Goal: Find specific page/section: Find specific page/section

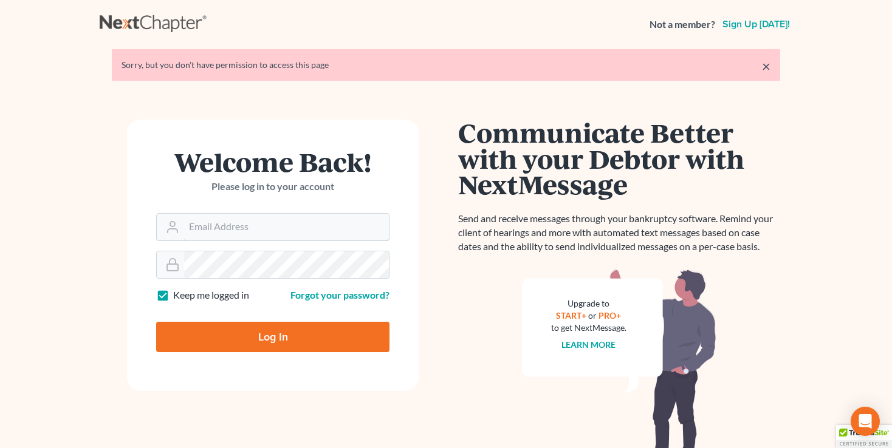
type input "[EMAIL_ADDRESS][DOMAIN_NAME]"
click at [278, 346] on input "Log In" at bounding box center [272, 337] width 233 height 30
type input "Thinking..."
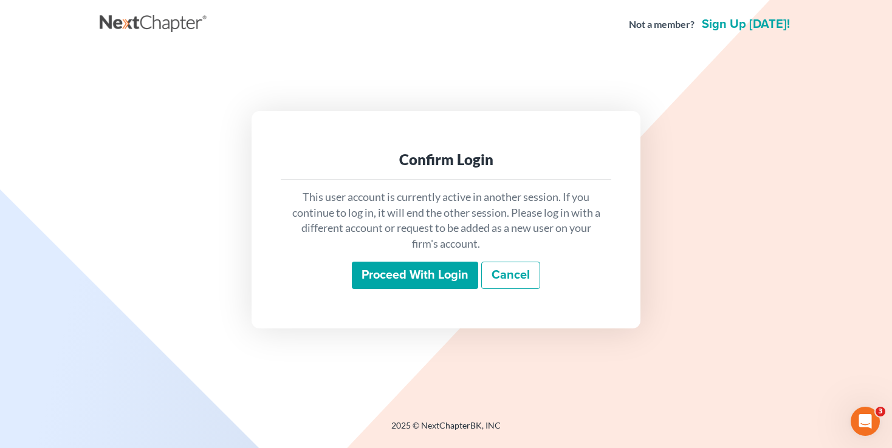
click at [450, 273] on input "Proceed with login" at bounding box center [415, 276] width 126 height 28
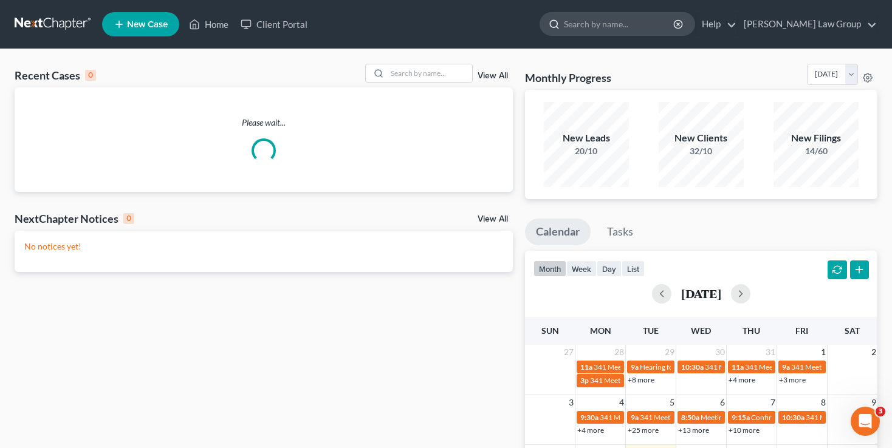
click at [650, 24] on input "search" at bounding box center [619, 24] width 111 height 22
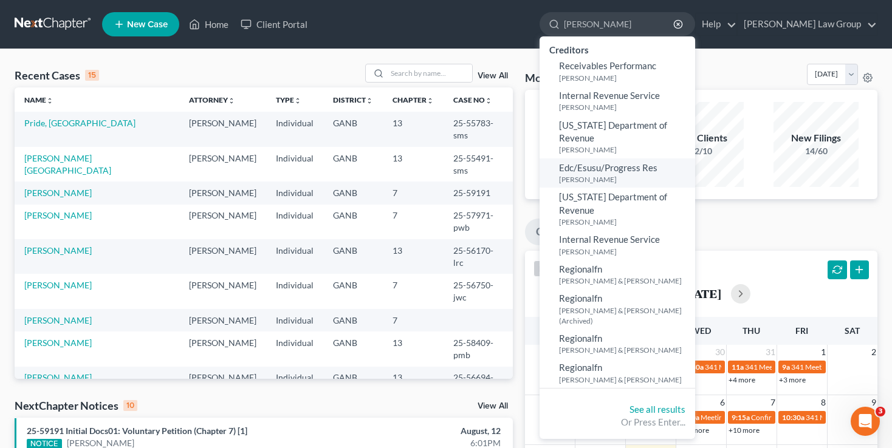
type input "reid"
click at [635, 174] on small "Reid, Ivy" at bounding box center [625, 179] width 133 height 10
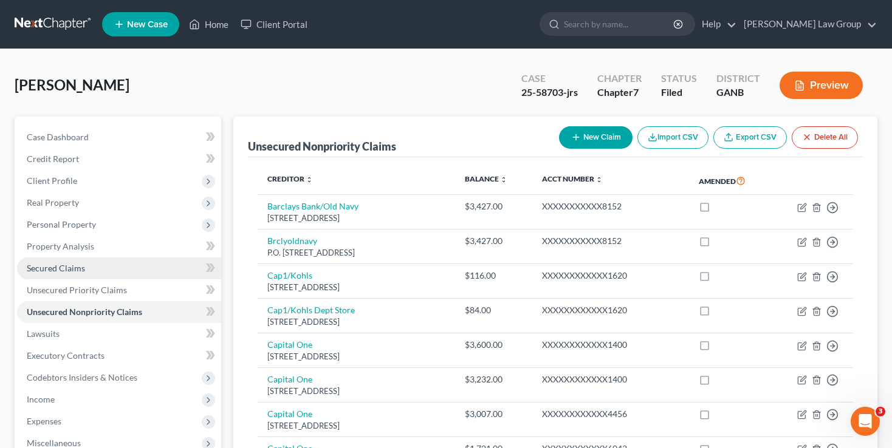
click at [123, 265] on link "Secured Claims" at bounding box center [119, 269] width 204 height 22
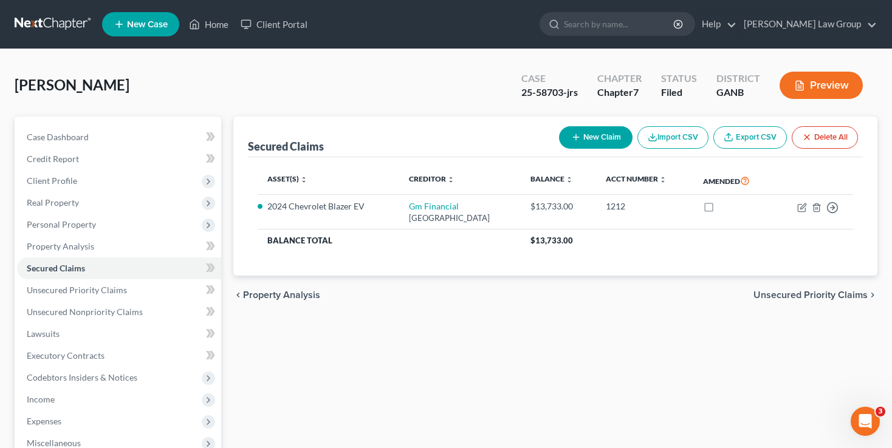
click at [660, 36] on form at bounding box center [616, 24] width 155 height 24
click at [652, 29] on input "search" at bounding box center [619, 24] width 111 height 22
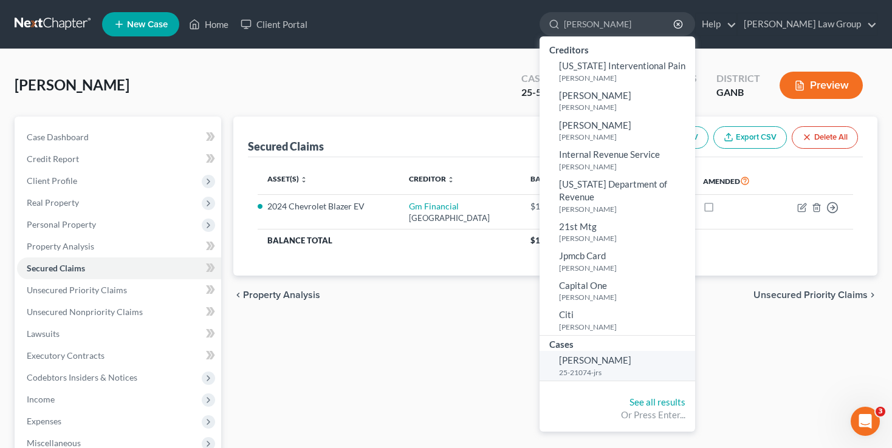
type input "paster"
click at [631, 355] on span "Pasterchick, Joseph" at bounding box center [595, 360] width 72 height 11
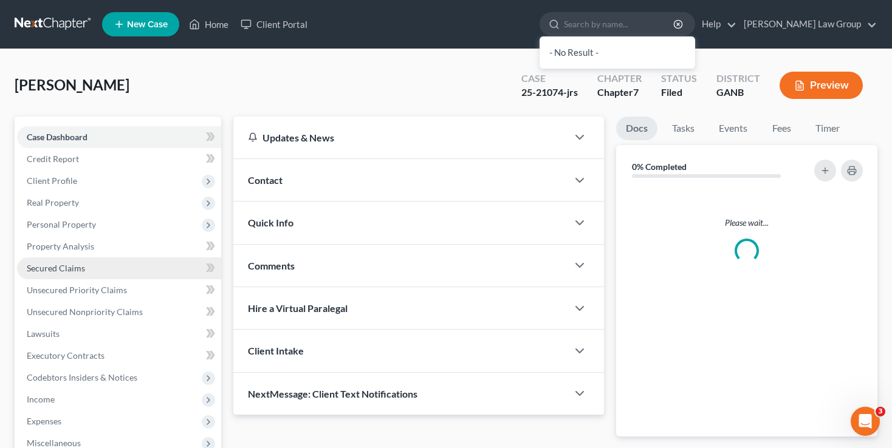
click at [113, 265] on link "Secured Claims" at bounding box center [119, 269] width 204 height 22
